Goal: Task Accomplishment & Management: Manage account settings

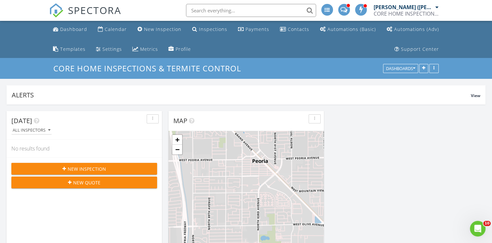
click at [343, 9] on span at bounding box center [344, 9] width 7 height 6
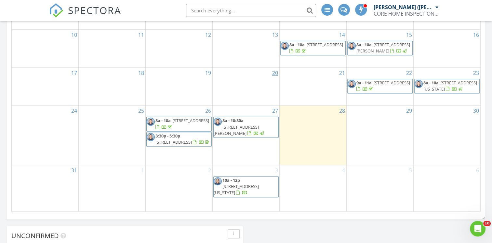
scroll to position [450, 0]
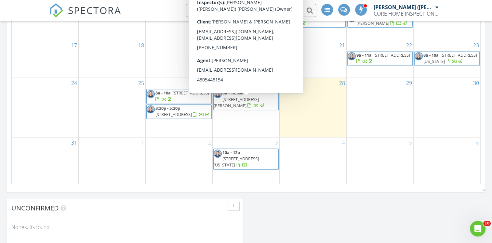
click at [257, 106] on span "20310 W Hubbard Rd, Buckeye 85326" at bounding box center [236, 102] width 45 height 12
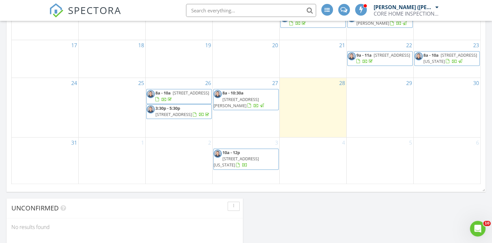
scroll to position [556, 0]
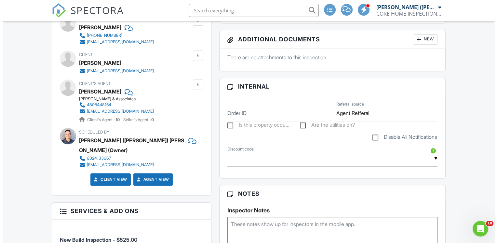
scroll to position [260, 0]
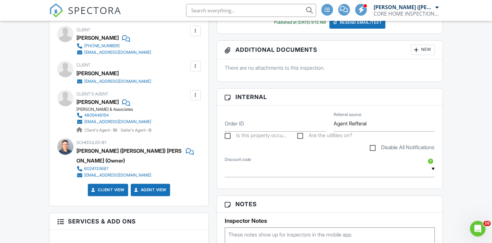
click at [119, 79] on div "[EMAIL_ADDRESS][DOMAIN_NAME]" at bounding box center [117, 81] width 67 height 5
click at [198, 63] on div at bounding box center [195, 66] width 7 height 7
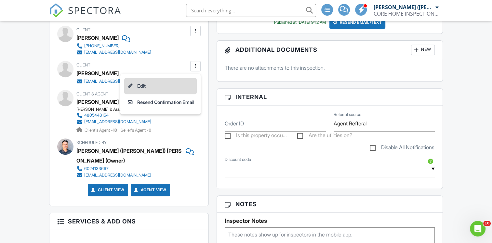
click at [137, 78] on li "Edit" at bounding box center [160, 86] width 73 height 16
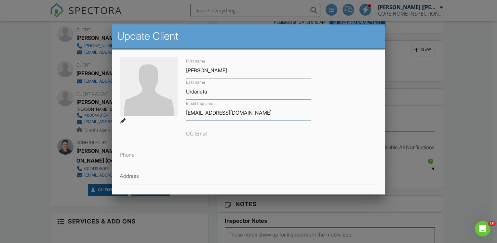
click at [227, 111] on input "anaoanezb@gmal.com" at bounding box center [248, 113] width 125 height 16
type input "anaoanezb@gmail.com"
click at [331, 112] on div "First name Ana Last name Urdaneta Email (required) anaoanezb@gmail.com CC Email…" at bounding box center [248, 144] width 265 height 175
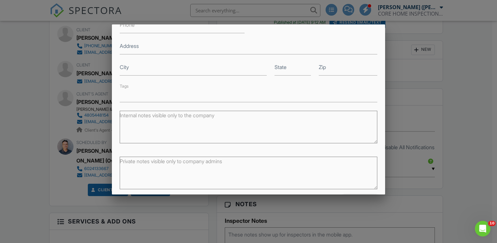
scroll to position [154, 0]
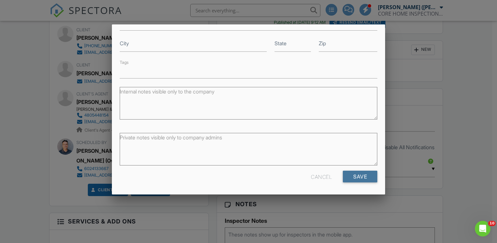
click at [347, 176] on input "Save" at bounding box center [360, 176] width 34 height 12
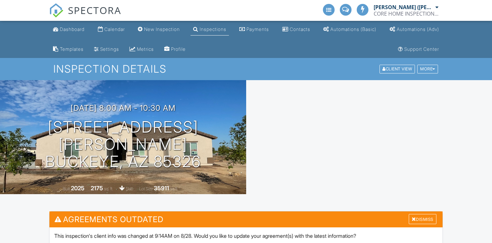
click at [430, 184] on div at bounding box center [369, 137] width 246 height 114
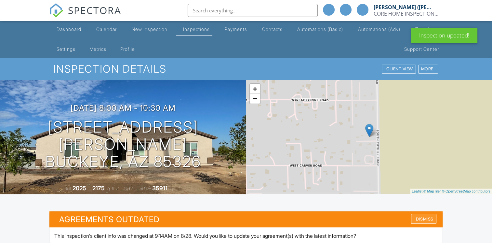
scroll to position [33, 0]
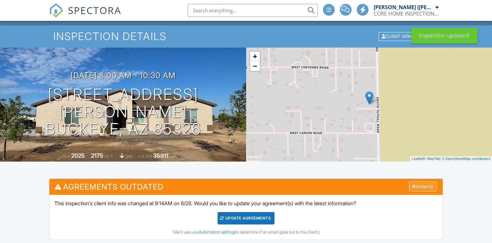
click at [417, 183] on div "Dismiss" at bounding box center [422, 186] width 27 height 10
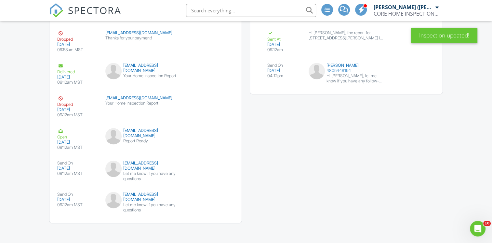
scroll to position [899, 0]
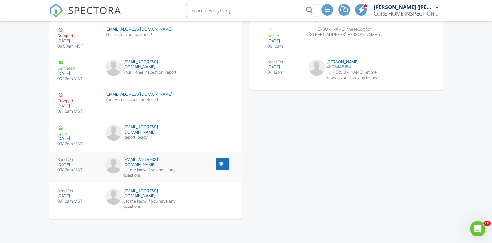
click at [224, 166] on div "submit" at bounding box center [221, 163] width 7 height 7
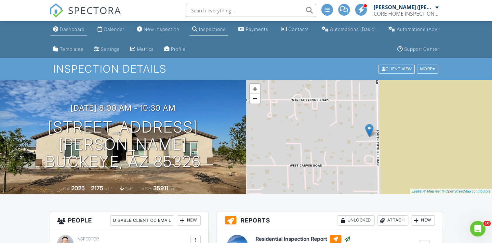
click at [80, 28] on div "Dashboard" at bounding box center [72, 29] width 25 height 6
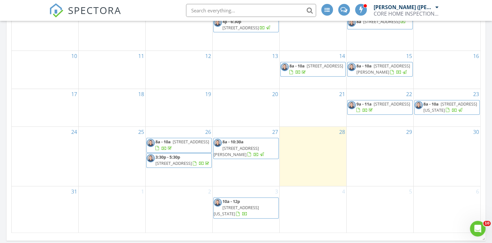
scroll to position [455, 0]
